Goal: Browse casually

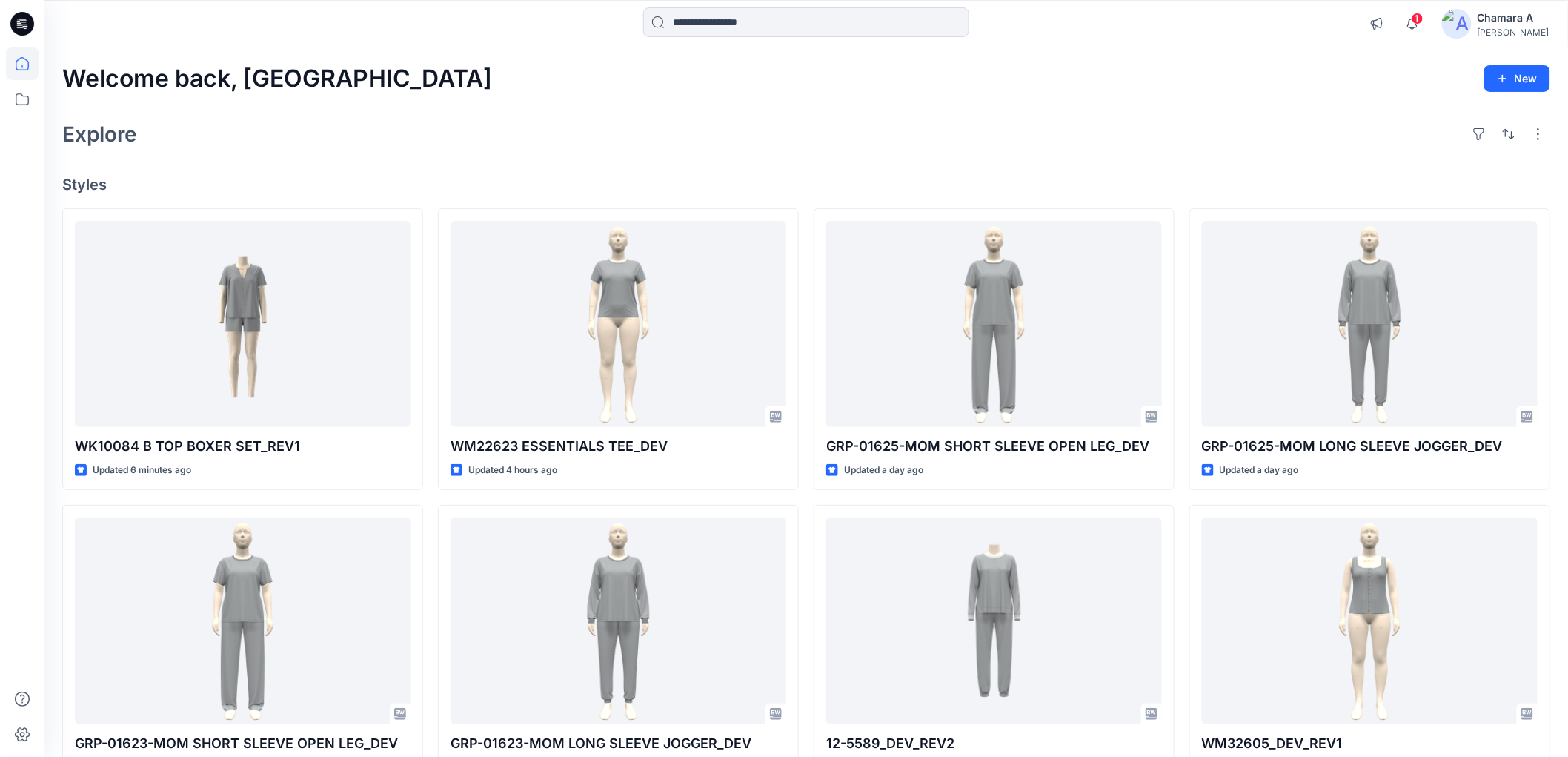
click at [1423, 23] on span "1" at bounding box center [1417, 18] width 12 height 12
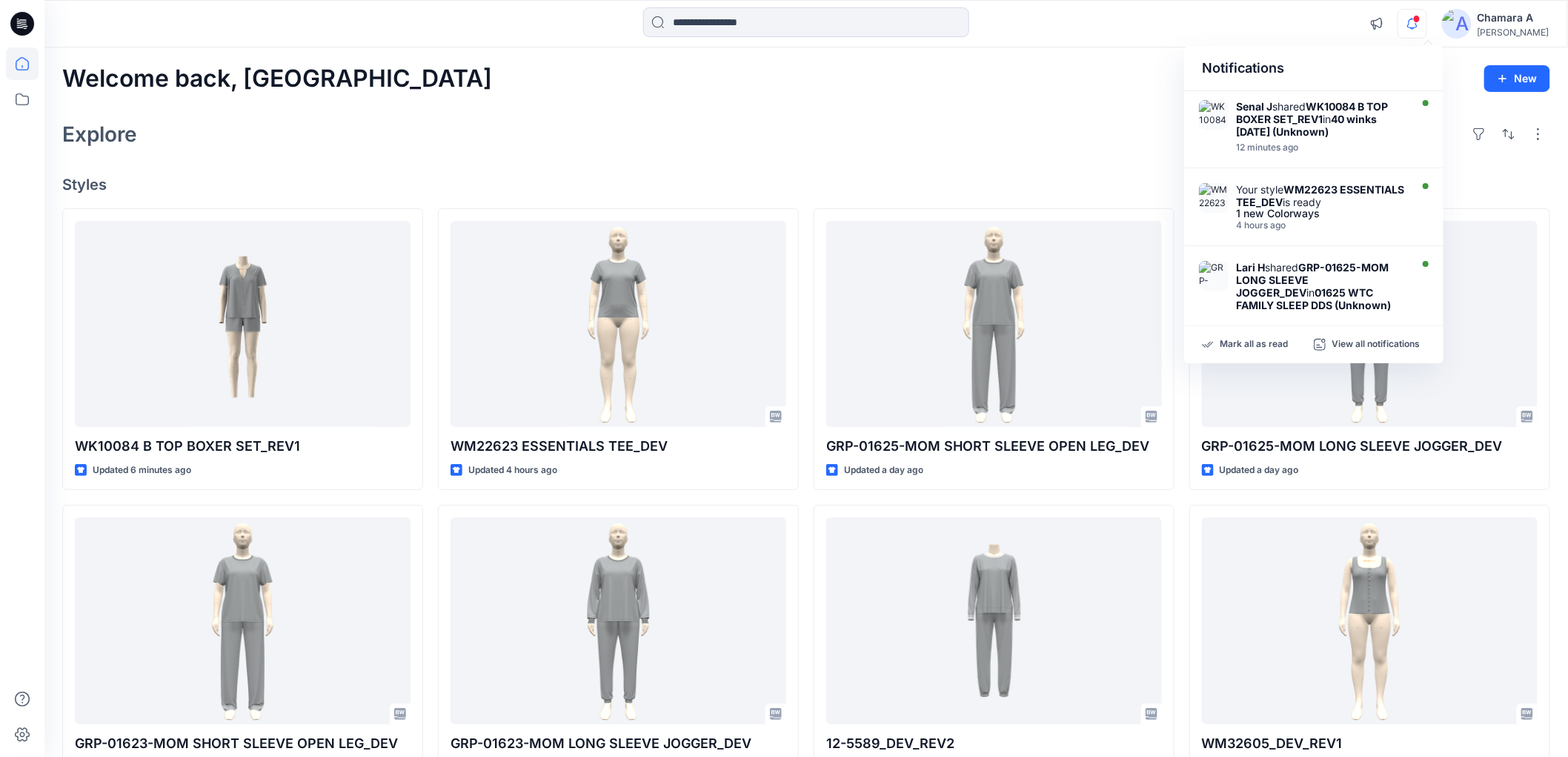
click at [545, 120] on div "Explore" at bounding box center [806, 133] width 1488 height 36
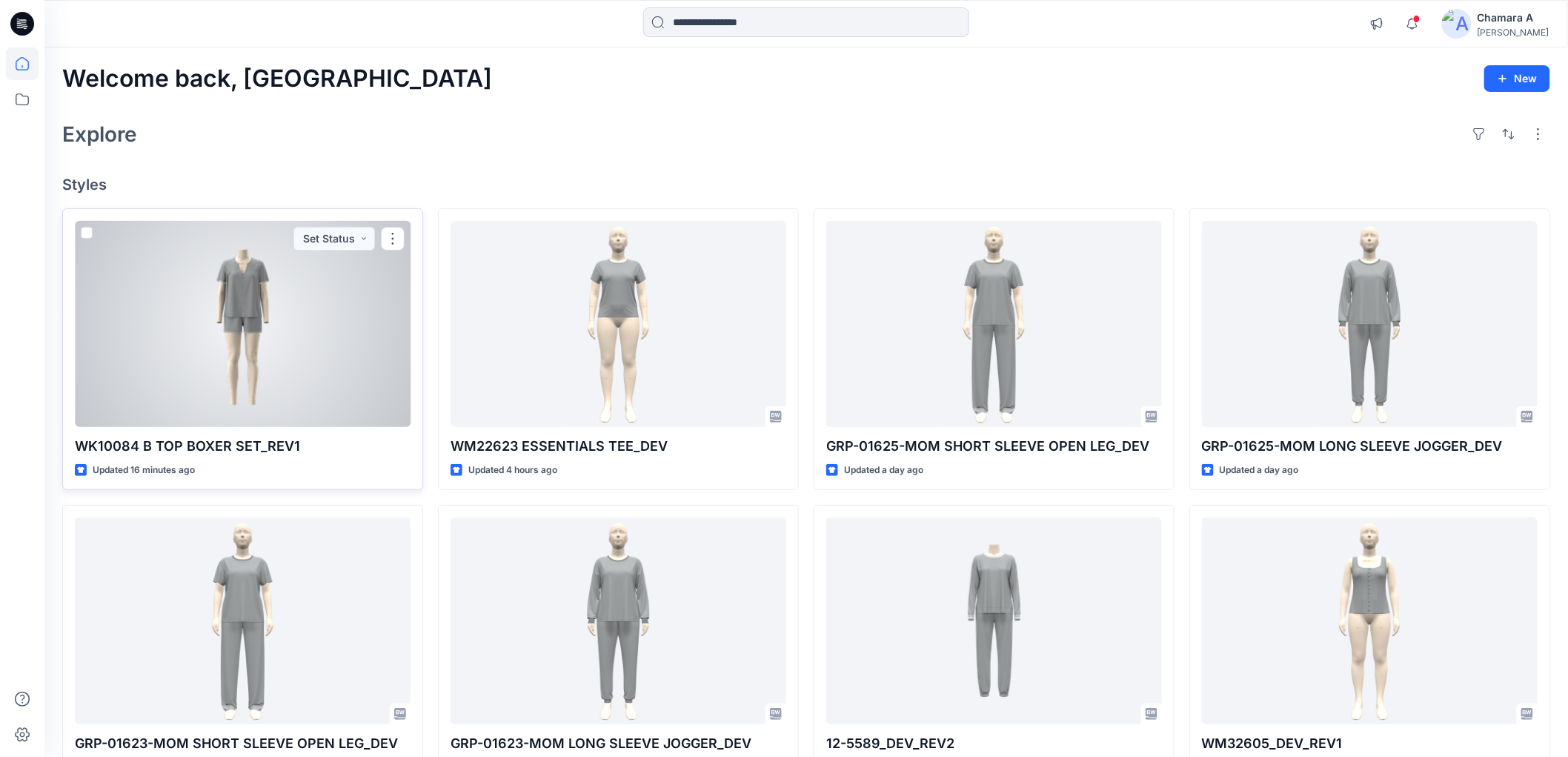
click at [148, 318] on div at bounding box center [242, 323] width 336 height 206
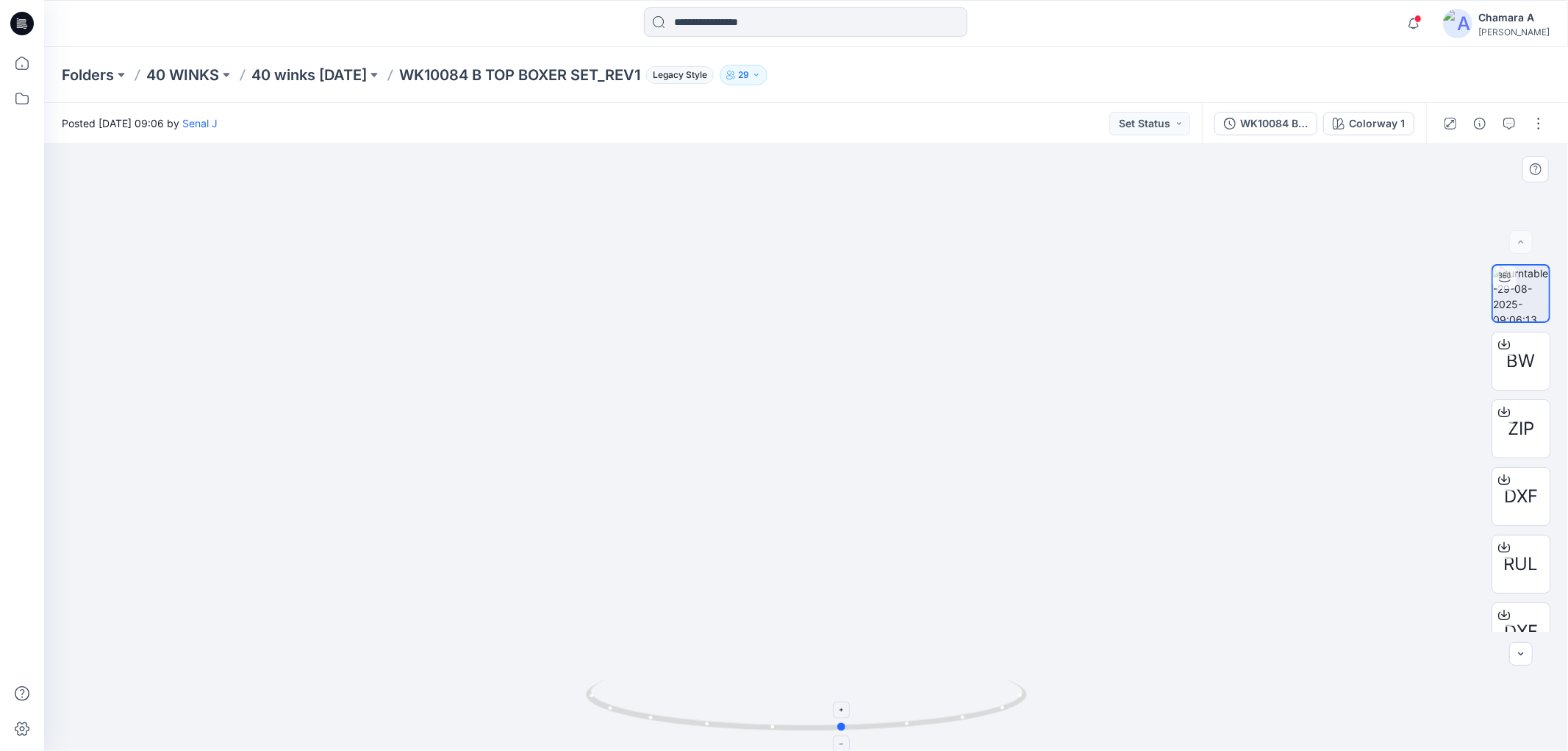
drag, startPoint x: 967, startPoint y: 713, endPoint x: 1004, endPoint y: 693, distance: 42.1
click at [1004, 693] on icon at bounding box center [807, 707] width 445 height 55
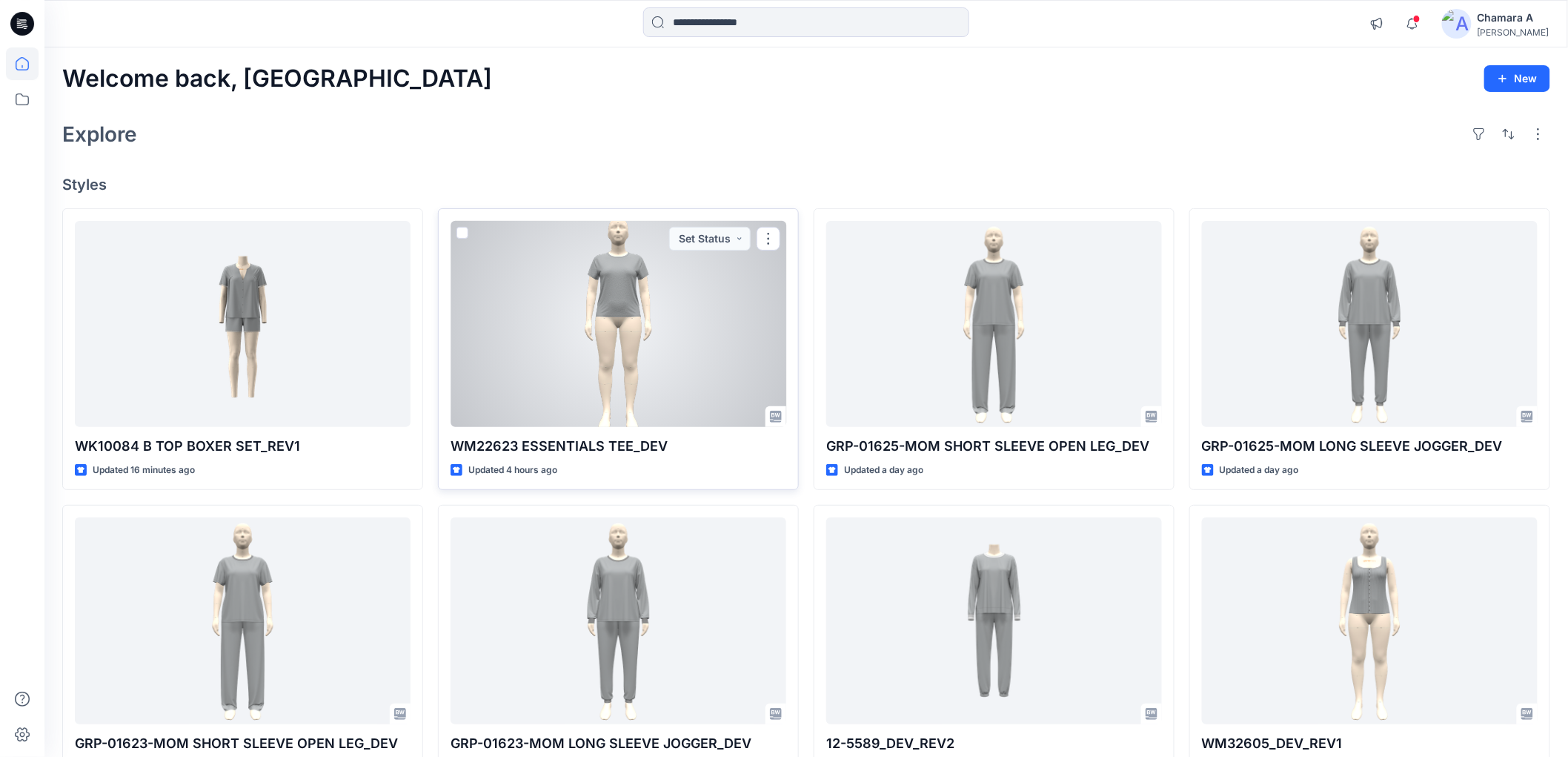
click at [656, 321] on div at bounding box center [618, 323] width 336 height 206
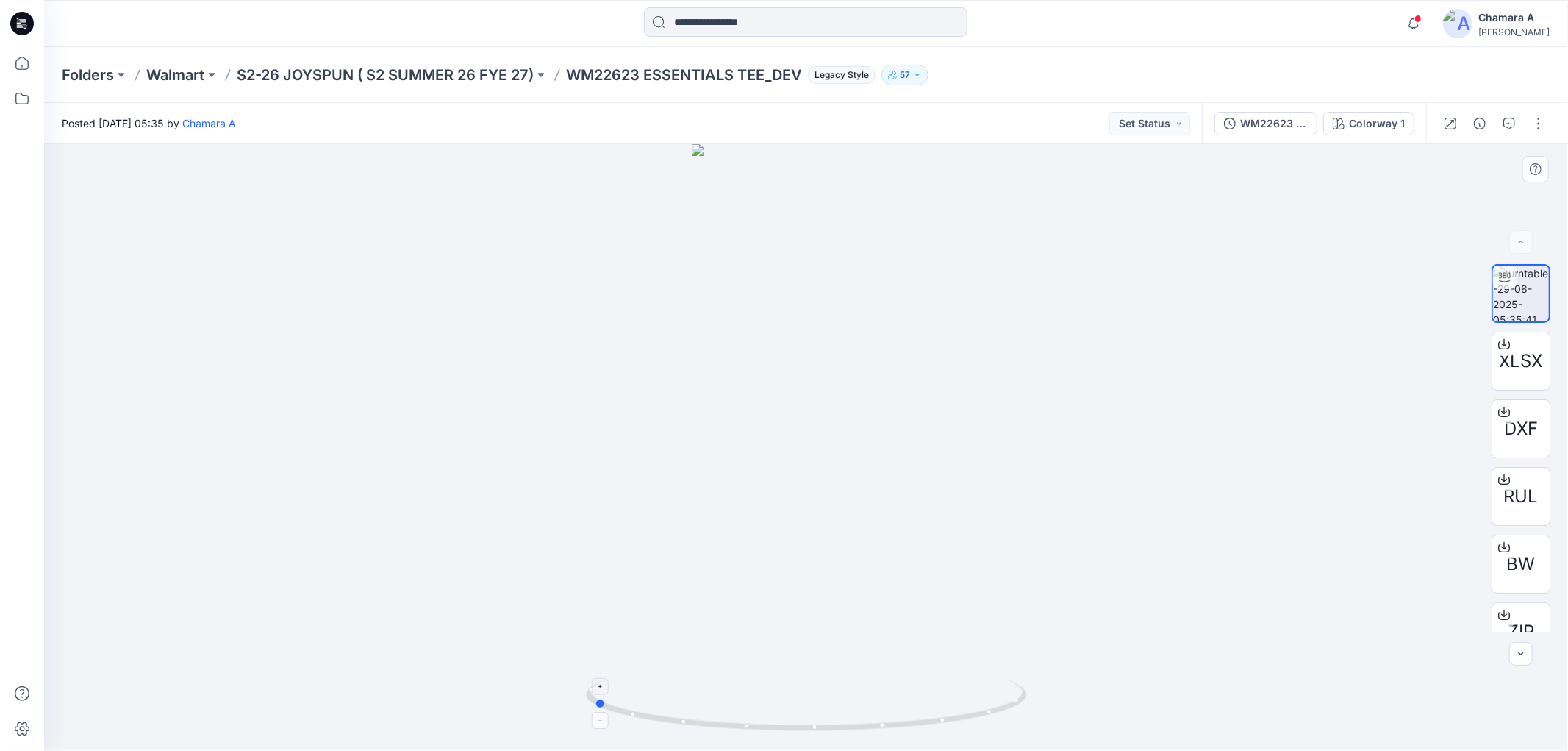
drag, startPoint x: 916, startPoint y: 719, endPoint x: 703, endPoint y: 691, distance: 214.8
click at [703, 691] on icon at bounding box center [807, 707] width 445 height 55
click at [1427, 17] on icon "button" at bounding box center [1413, 24] width 28 height 30
